Goal: Information Seeking & Learning: Check status

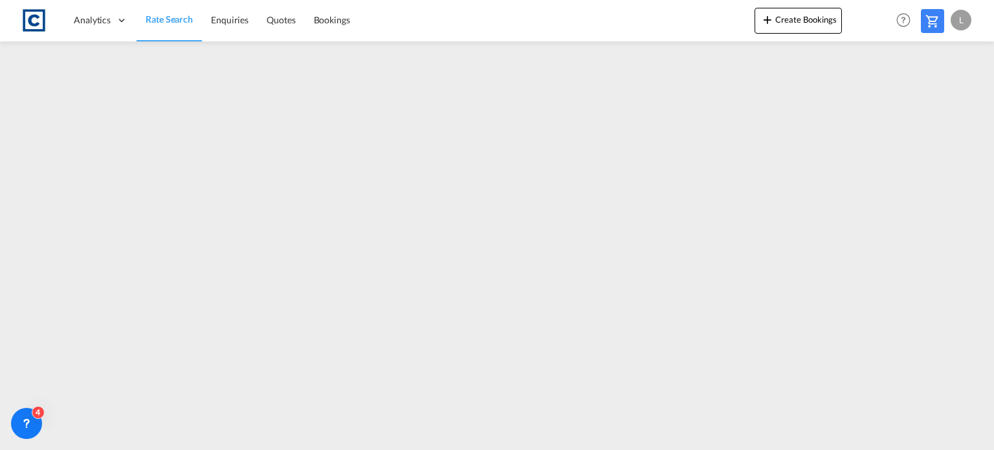
click at [155, 16] on span "Rate Search" at bounding box center [169, 19] width 47 height 11
